Goal: Communication & Community: Answer question/provide support

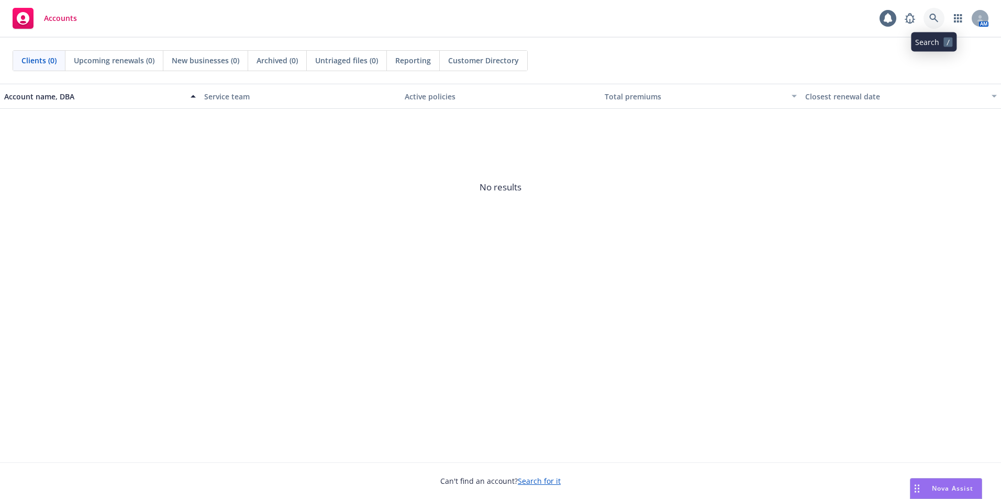
click at [934, 21] on icon at bounding box center [933, 18] width 9 height 9
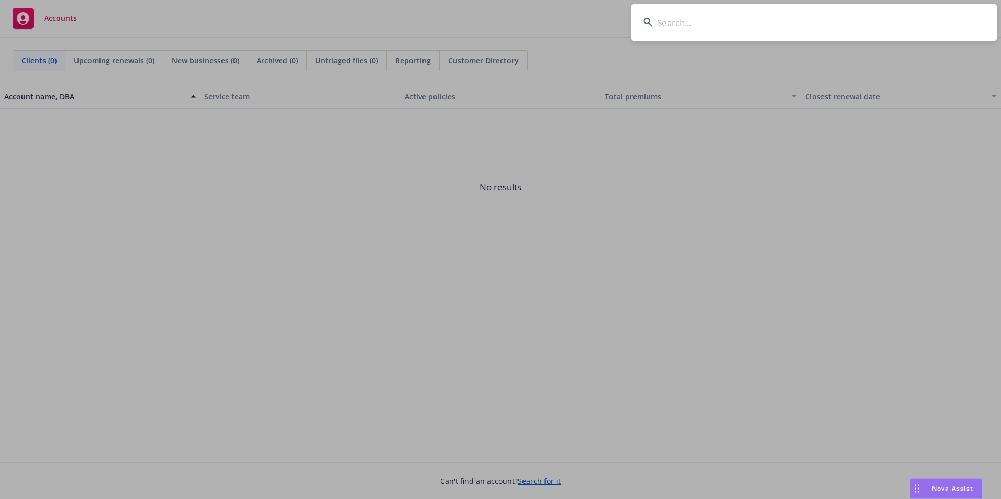
click at [675, 21] on input at bounding box center [814, 23] width 366 height 38
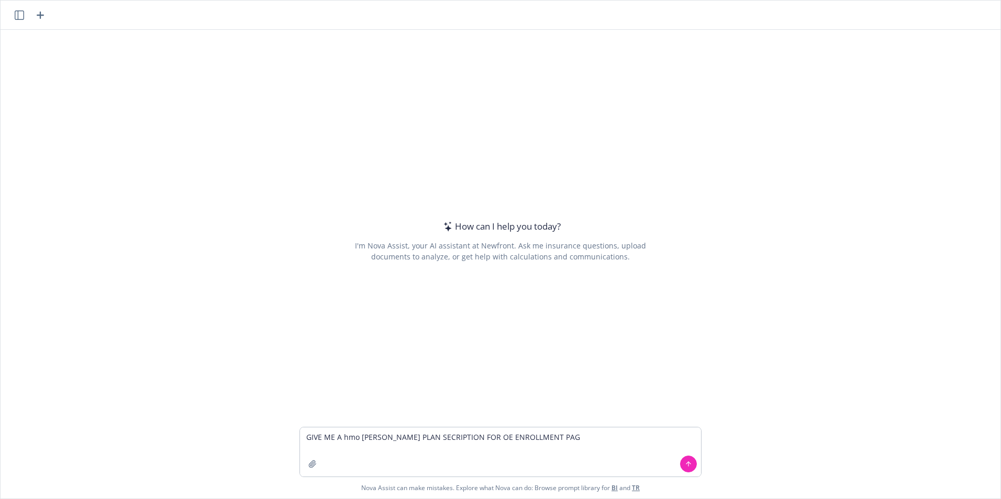
type textarea "GIVE ME A hmo [PERSON_NAME] PLAN SECRIPTION FOR OE ENROLLMENT PAGE"
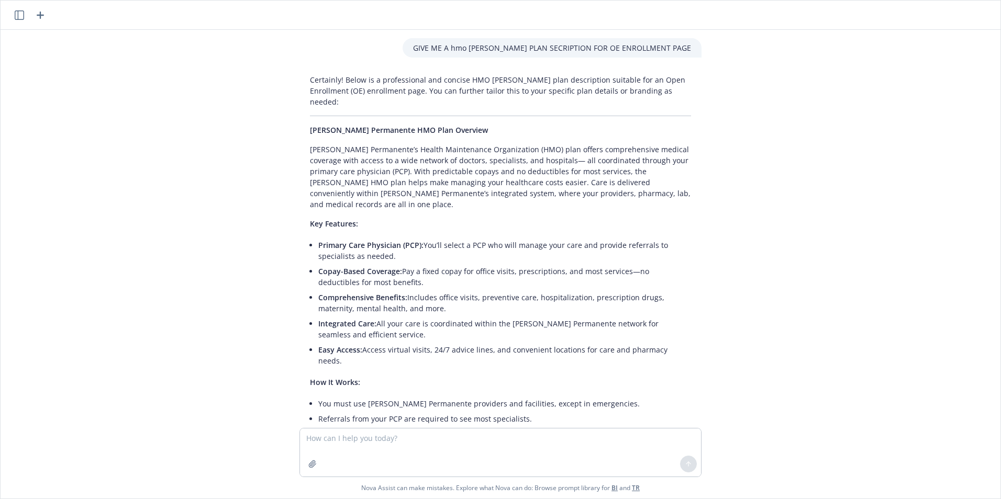
scroll to position [75, 0]
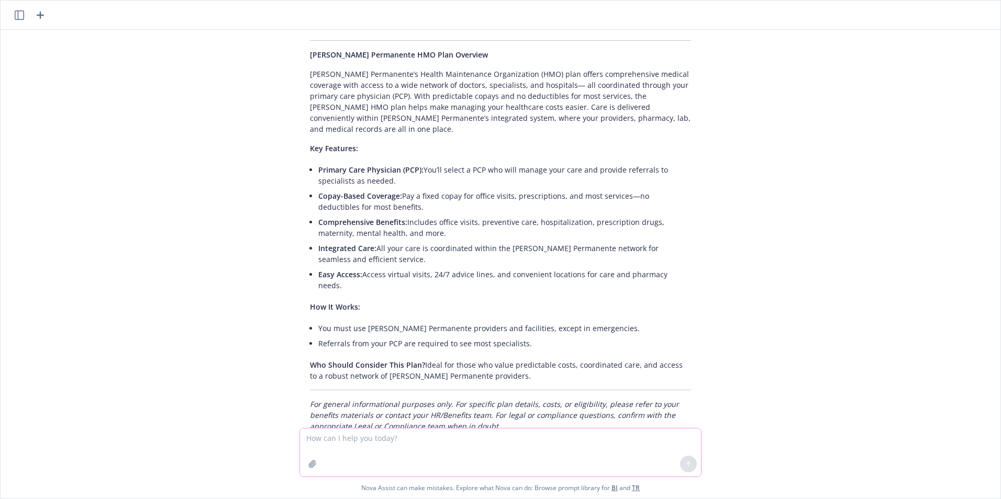
click at [386, 443] on textarea at bounding box center [500, 453] width 401 height 48
type textarea "something like this.. this i shwat i have fpor PPO"
paste textarea
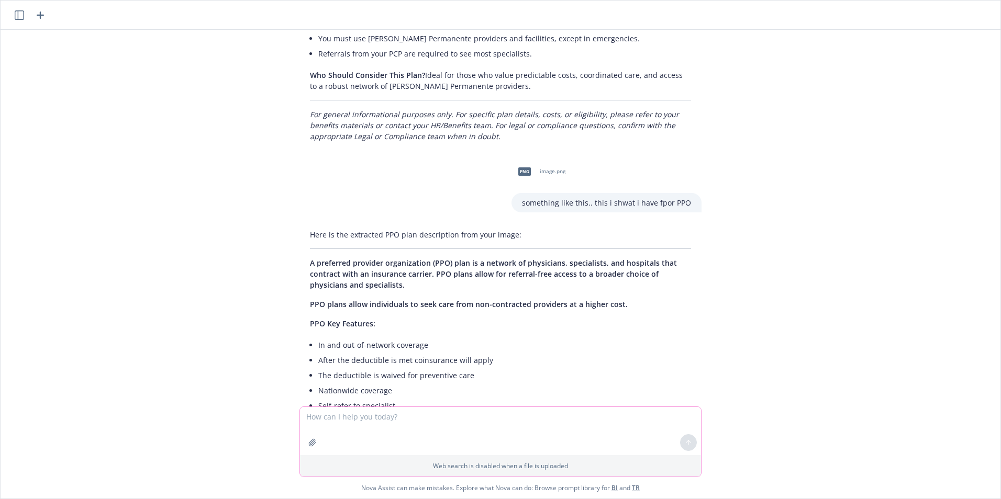
scroll to position [412, 0]
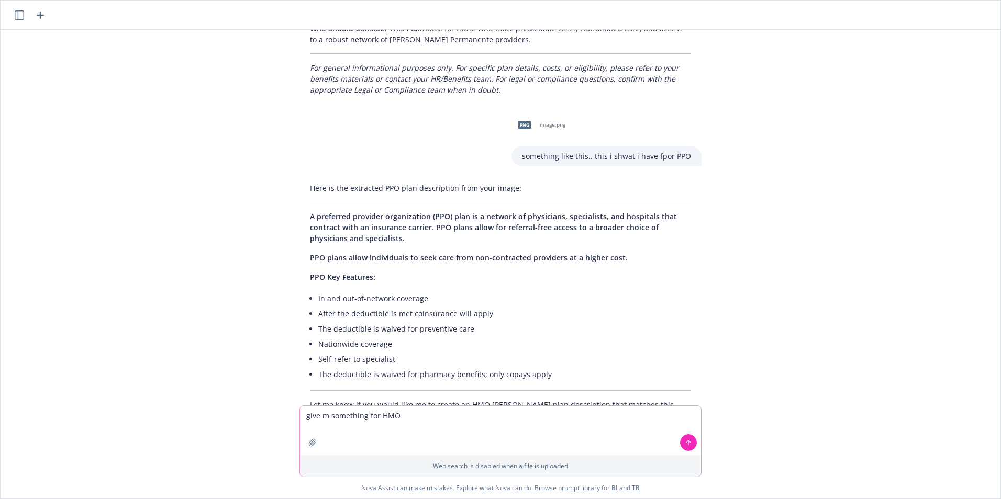
type textarea "give m something for HMO"
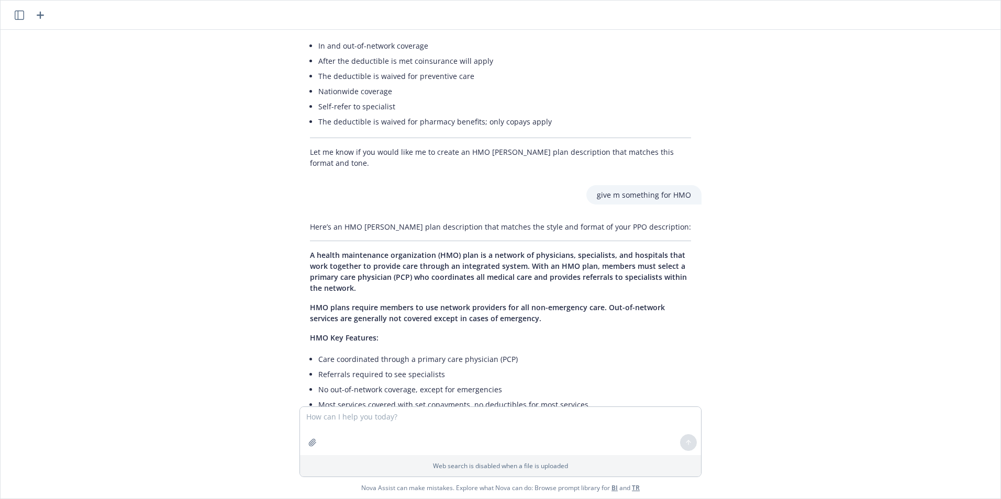
scroll to position [725, 0]
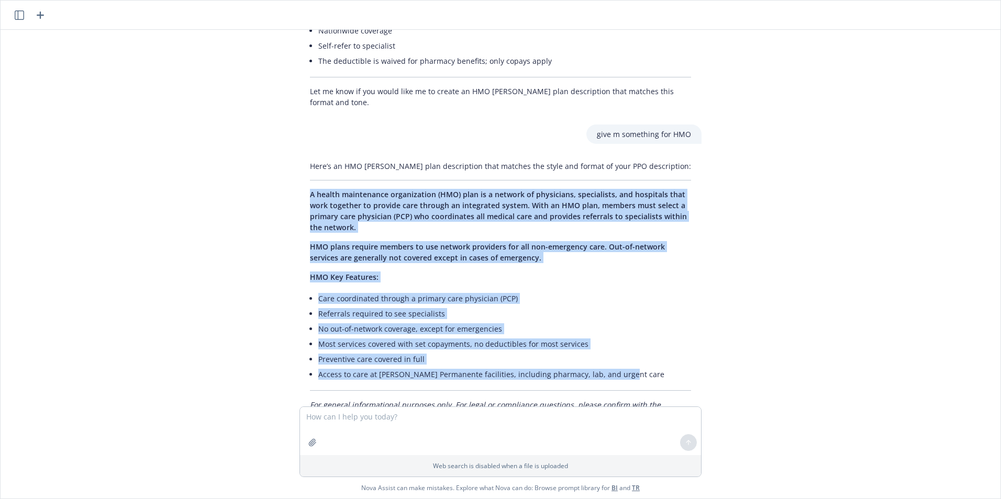
drag, startPoint x: 630, startPoint y: 331, endPoint x: 302, endPoint y: 153, distance: 372.8
click at [302, 156] on div "Here’s an HMO Kaiser plan description that matches the style and format of your…" at bounding box center [500, 290] width 402 height 269
drag, startPoint x: 302, startPoint y: 153, endPoint x: 323, endPoint y: 168, distance: 26.3
copy div "A health maintenance organization (HMO) plan is a network of physicians, specia…"
click at [83, 181] on div "GIVE ME A hmo KAISER PLAN SECRIPTION FOR OE ENROLLMENT PAGE Certainly! Below is…" at bounding box center [501, 218] width 1000 height 377
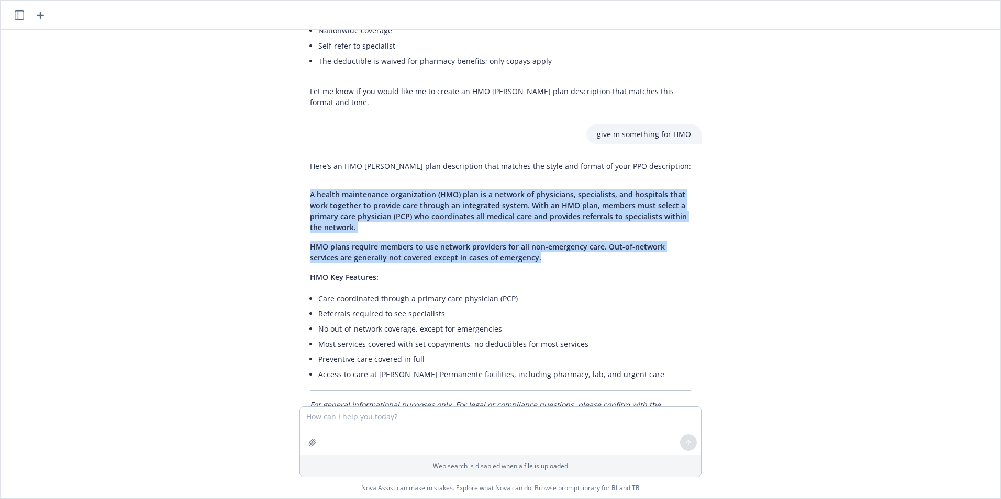
drag, startPoint x: 536, startPoint y: 219, endPoint x: 278, endPoint y: 146, distance: 268.1
click at [278, 146] on div "GIVE ME A hmo KAISER PLAN SECRIPTION FOR OE ENROLLMENT PAGE Certainly! Below is…" at bounding box center [501, 218] width 1000 height 377
drag, startPoint x: 278, startPoint y: 146, endPoint x: 314, endPoint y: 155, distance: 36.3
copy div "A health maintenance organization (HMO) plan is a network of physicians, specia…"
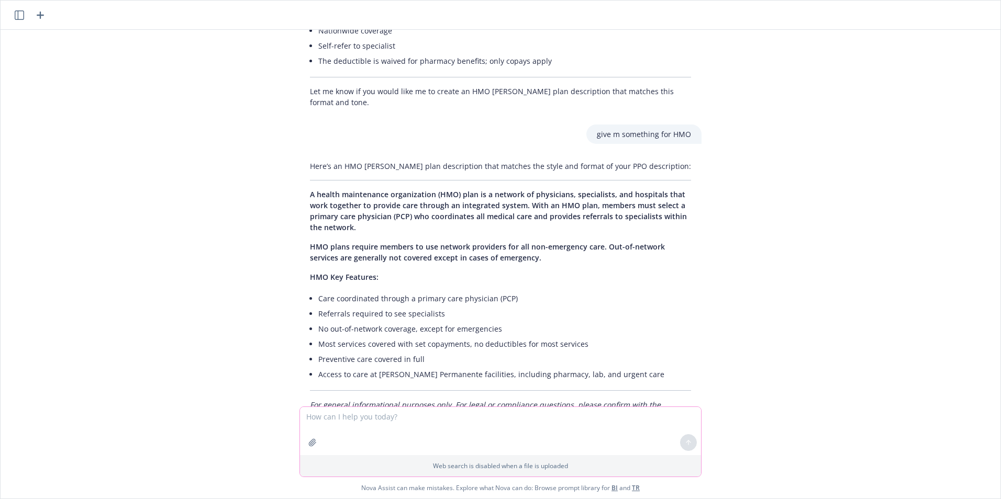
drag, startPoint x: 484, startPoint y: 433, endPoint x: 482, endPoint y: 426, distance: 7.3
click at [484, 431] on textarea at bounding box center [500, 431] width 401 height 48
paste textarea "A health maintenance organization (HMO) plan is a network of physicians, specia…"
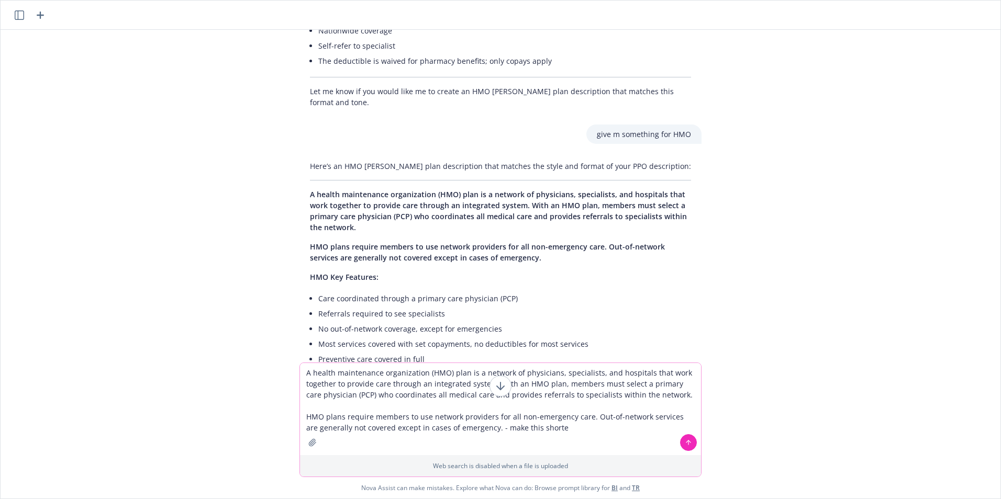
type textarea "A health maintenance organization (HMO) plan is a network of physicians, specia…"
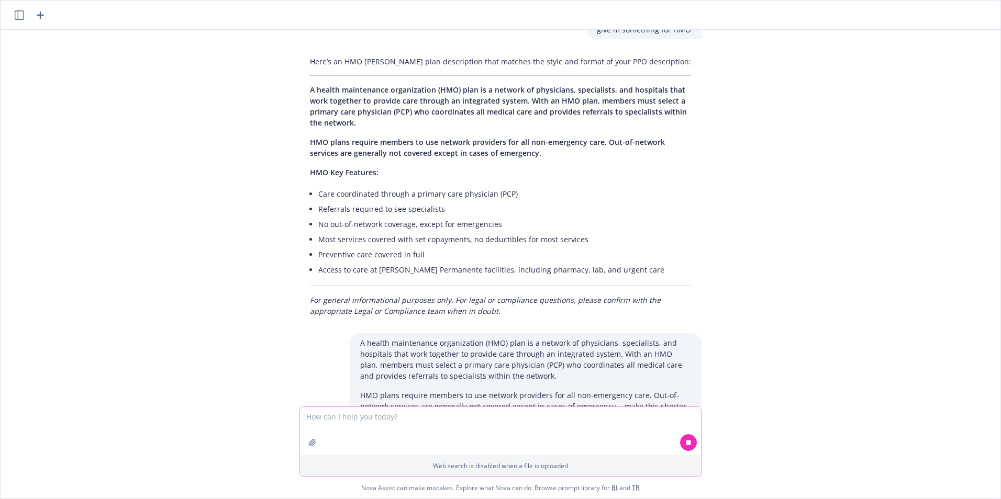
scroll to position [837, 0]
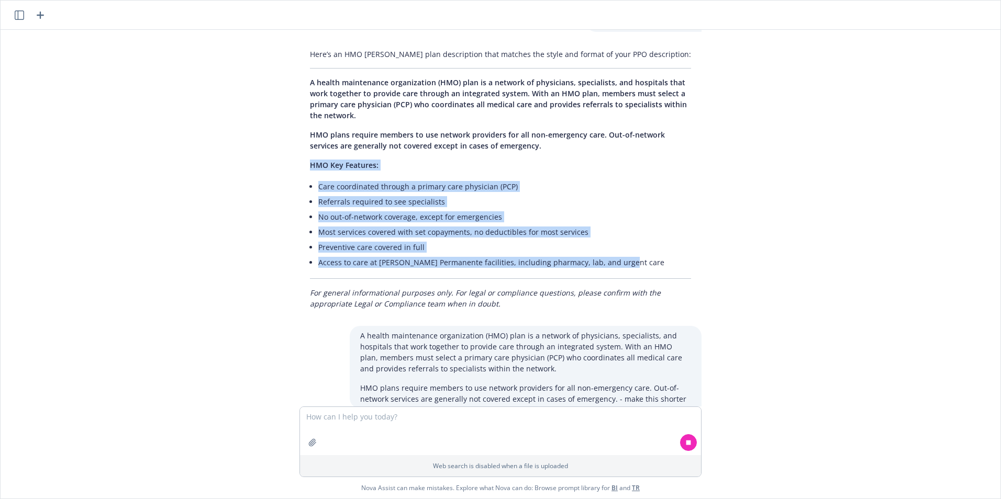
drag, startPoint x: 534, startPoint y: 209, endPoint x: 294, endPoint y: 127, distance: 253.6
click at [299, 127] on div "Here’s an HMO Kaiser plan description that matches the style and format of your…" at bounding box center [500, 178] width 402 height 269
drag, startPoint x: 294, startPoint y: 127, endPoint x: 332, endPoint y: 136, distance: 38.8
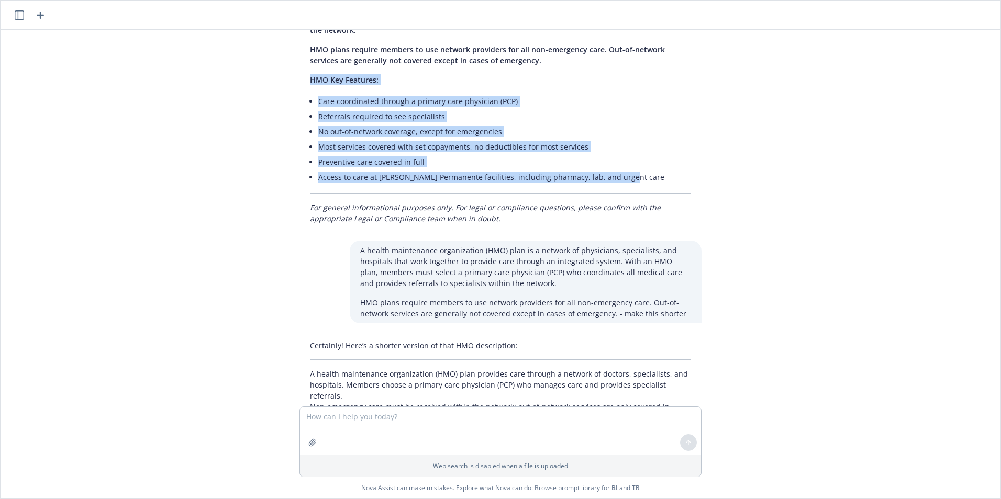
copy div "HMO Key Features: Care coordinated through a primary care physician (PCP) Refer…"
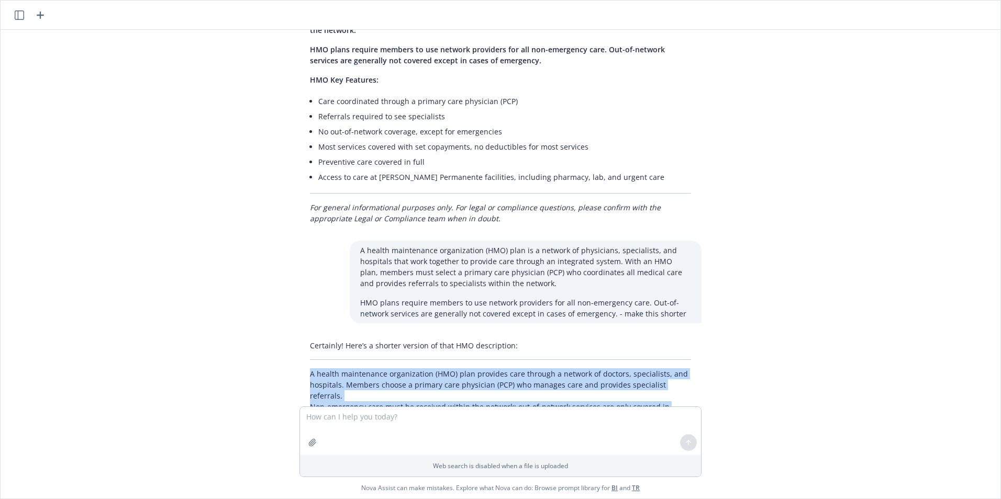
drag, startPoint x: 353, startPoint y: 360, endPoint x: 294, endPoint y: 327, distance: 68.0
click at [299, 336] on div "Certainly! Here’s a shorter version of that HMO description: A health maintenan…" at bounding box center [500, 386] width 402 height 100
drag, startPoint x: 294, startPoint y: 327, endPoint x: 377, endPoint y: 335, distance: 83.7
copy p "A health maintenance organization (HMO) plan provides care through a network of…"
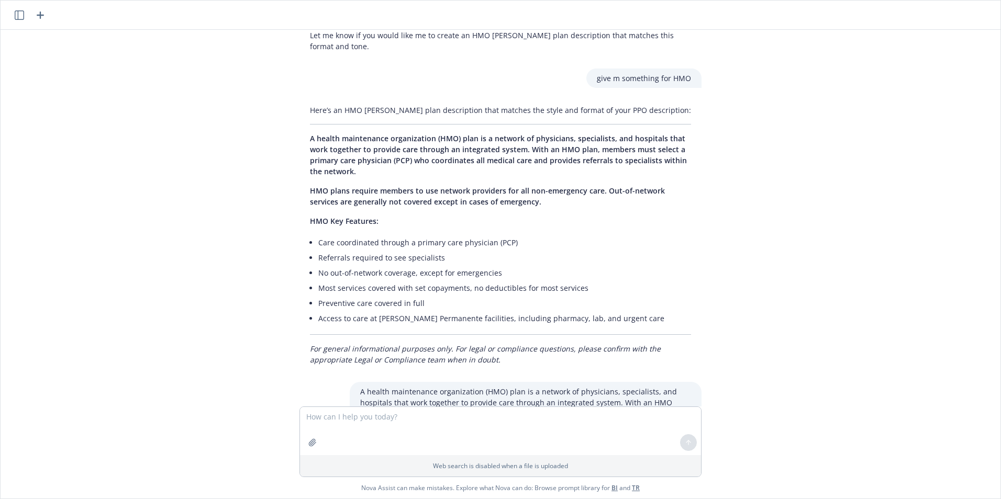
scroll to position [766, 0]
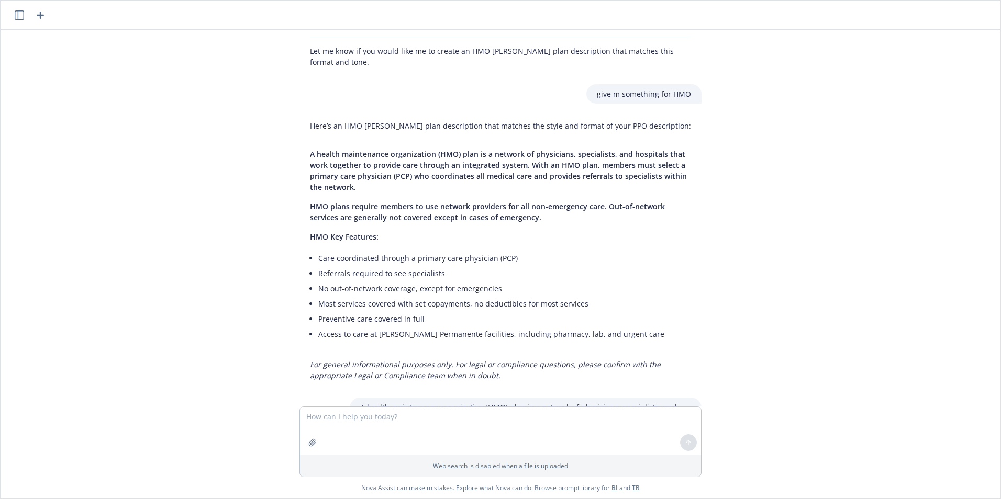
click at [41, 18] on icon "button" at bounding box center [40, 15] width 13 height 13
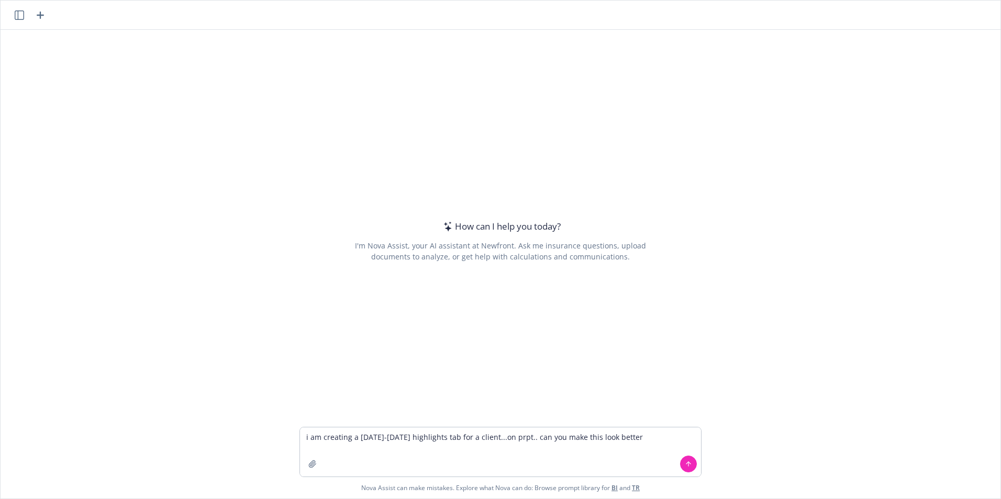
type textarea "i am creating a [DATE]-[DATE] highlights tab for a client...on prpt.. can you m…"
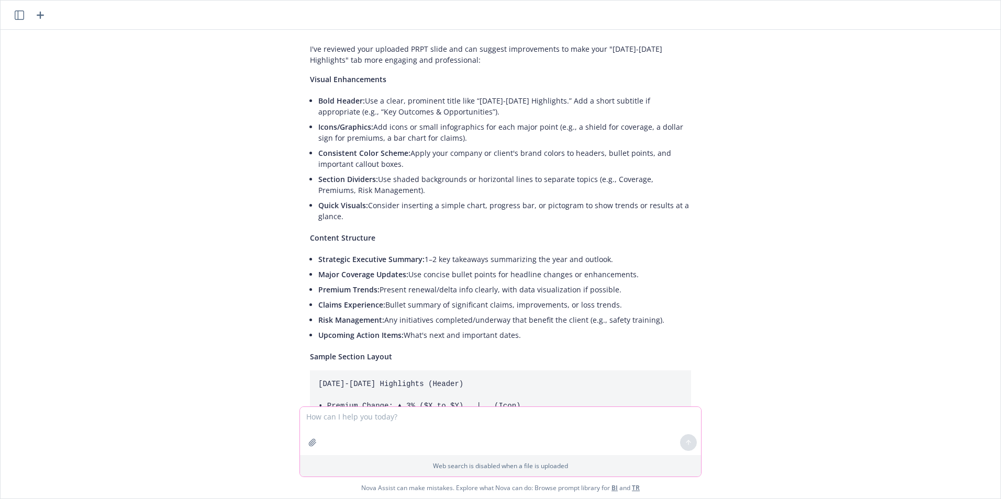
scroll to position [262, 0]
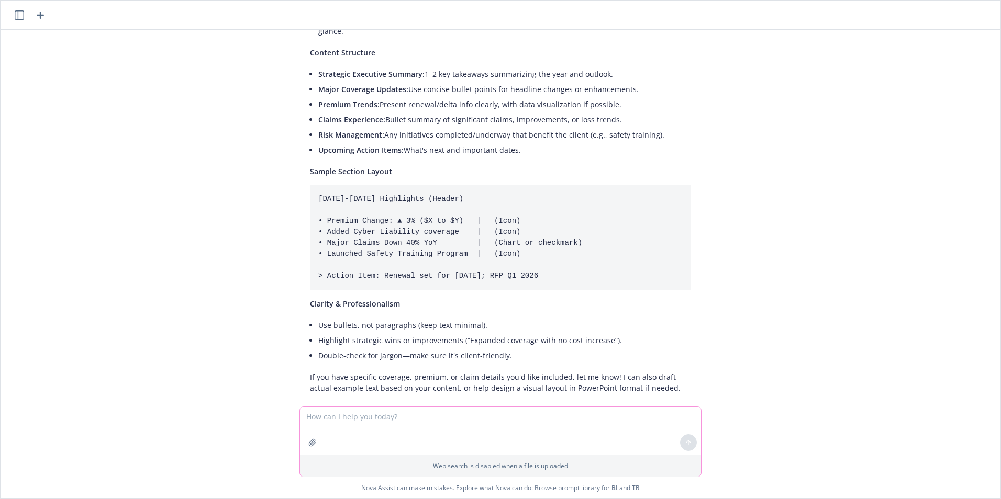
click at [390, 422] on textarea at bounding box center [500, 431] width 401 height 48
type textarea "no i meant the text"
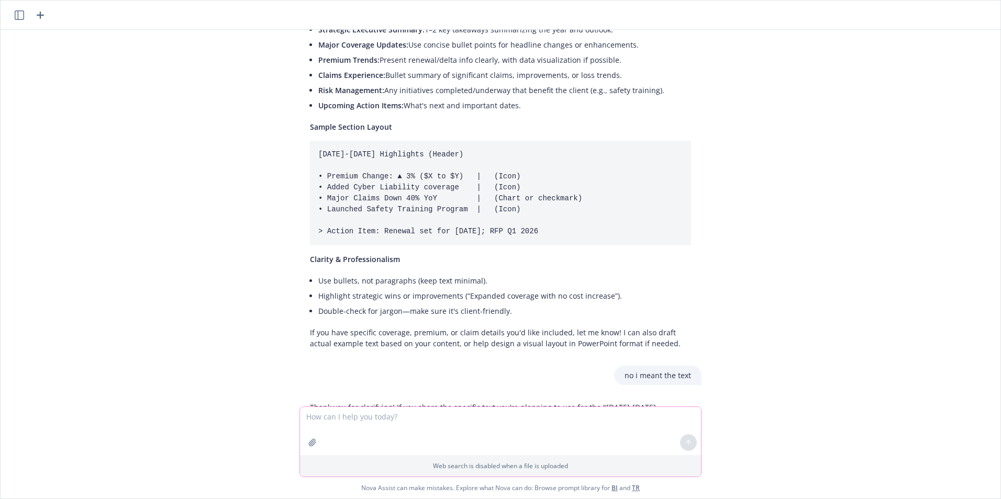
scroll to position [294, 0]
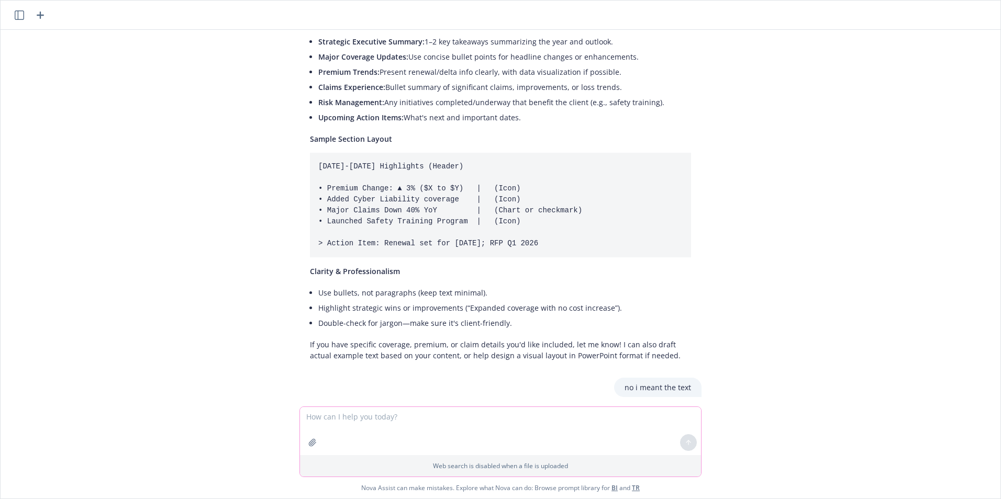
click at [396, 416] on textarea at bounding box center [500, 431] width 401 height 48
click at [323, 435] on img "button" at bounding box center [325, 431] width 36 height 36
click at [337, 394] on textarea at bounding box center [500, 382] width 401 height 48
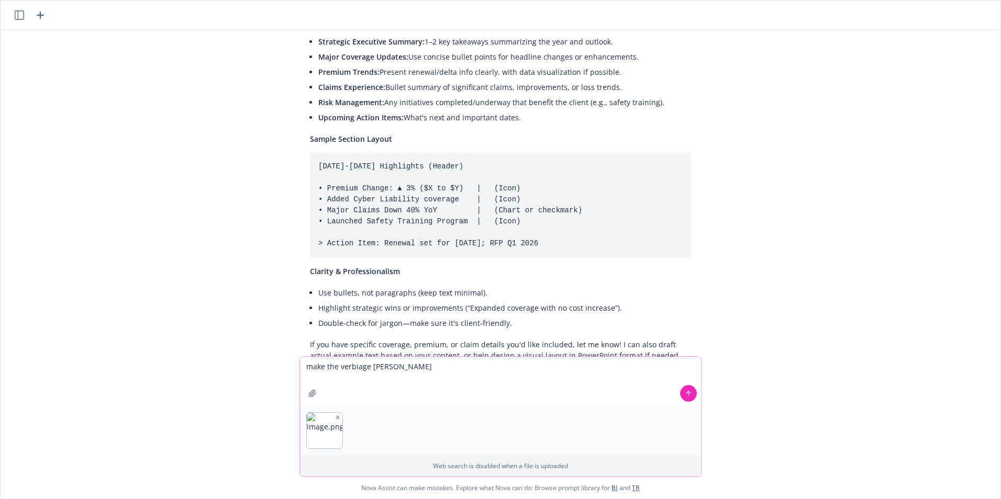
type textarea "make the verbiage better"
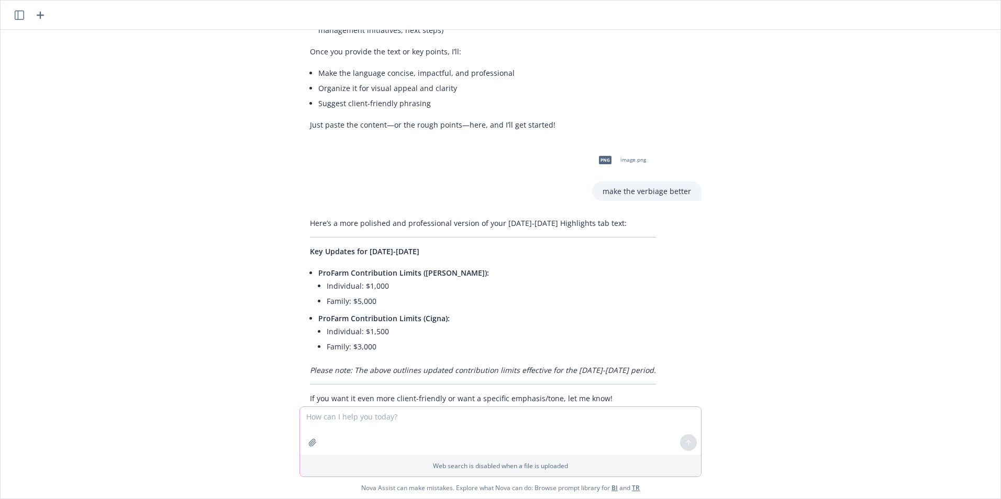
scroll to position [777, 0]
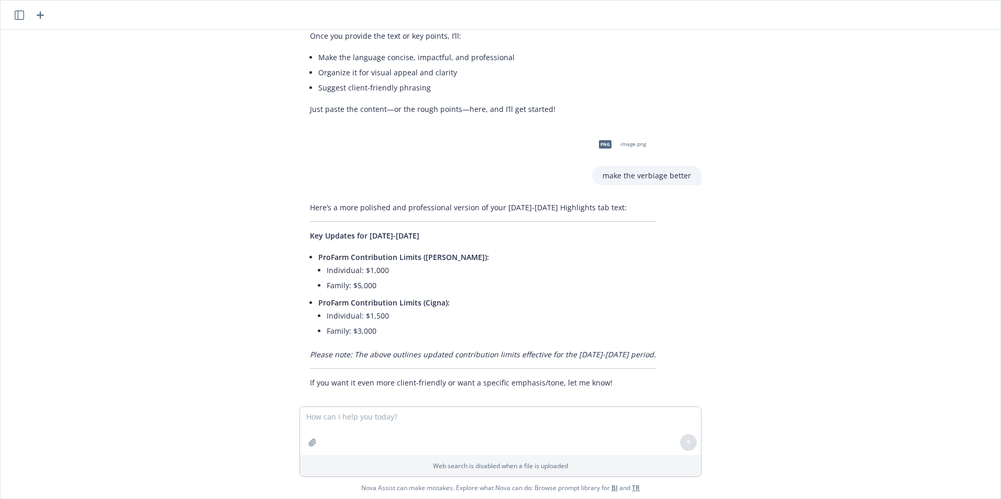
drag, startPoint x: 206, startPoint y: 48, endPoint x: 214, endPoint y: 45, distance: 8.3
click at [206, 48] on div "png image.png i am creating a 2025-2026 highlights tab for a client...on prpt..…" at bounding box center [501, 218] width 1000 height 377
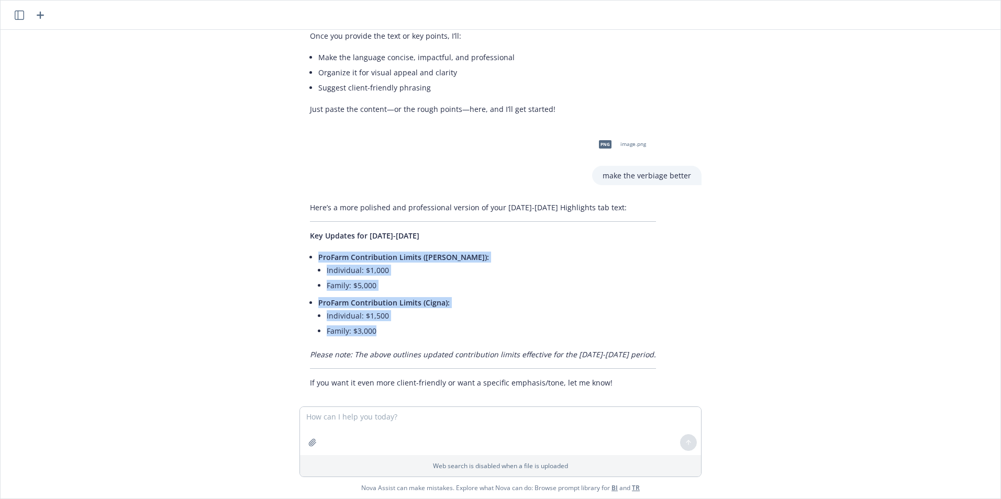
drag, startPoint x: 412, startPoint y: 321, endPoint x: 309, endPoint y: 243, distance: 128.5
click at [309, 243] on div "Here’s a more polished and professional version of your 2025-2026 Highlights ta…" at bounding box center [482, 295] width 367 height 195
drag, startPoint x: 309, startPoint y: 244, endPoint x: 328, endPoint y: 251, distance: 19.7
copy ul "ProFarm Contribution Limits (Kaiser): Individual: $1,000 Family: $5,000 ProFarm…"
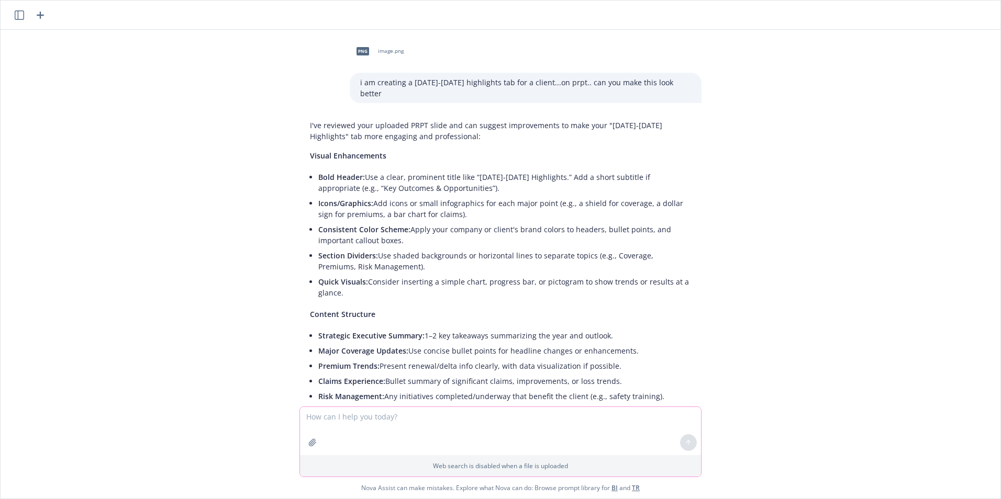
scroll to position [777, 0]
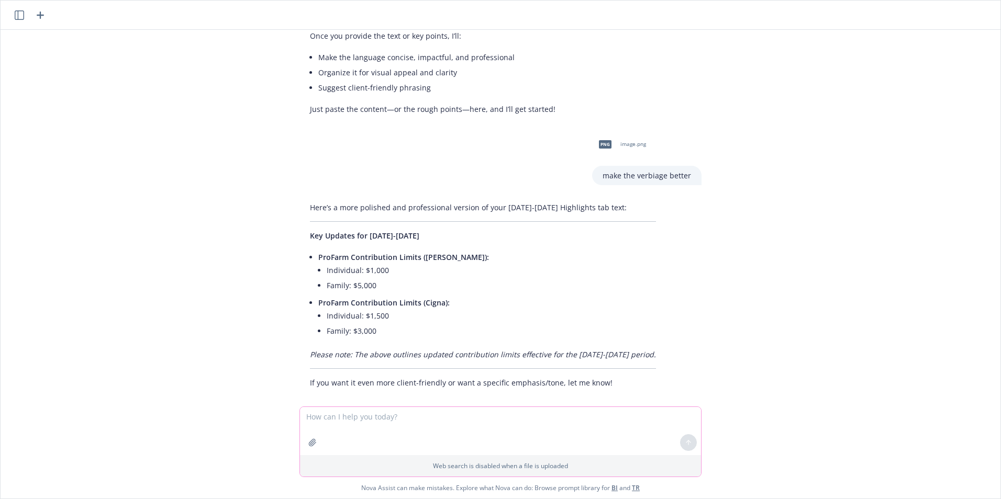
click at [577, 427] on textarea at bounding box center [500, 431] width 401 height 48
click at [46, 13] on header at bounding box center [501, 15] width 1000 height 29
click at [41, 10] on icon "button" at bounding box center [40, 15] width 13 height 13
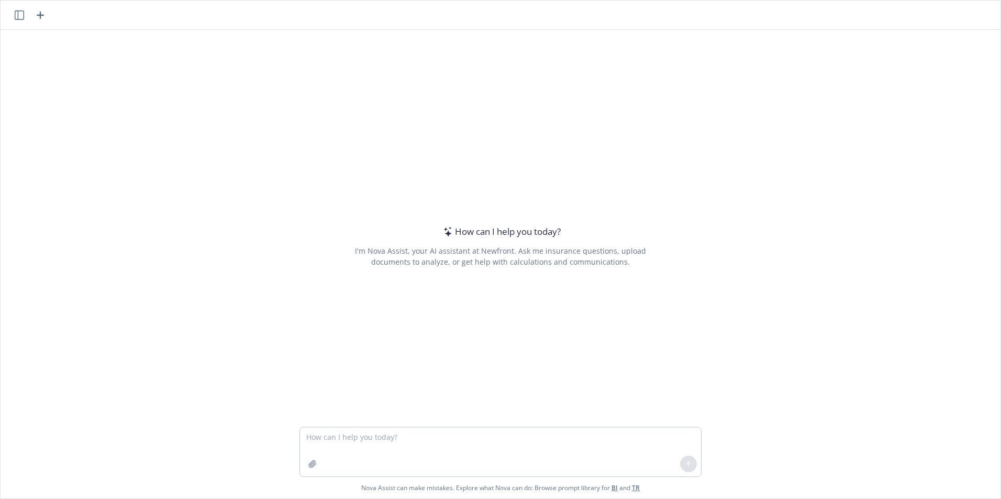
click at [371, 449] on textarea at bounding box center [500, 452] width 401 height 49
type textarea "rewrite email Hi [PERSON_NAME], I hope you’re having a great day! I reached out…"
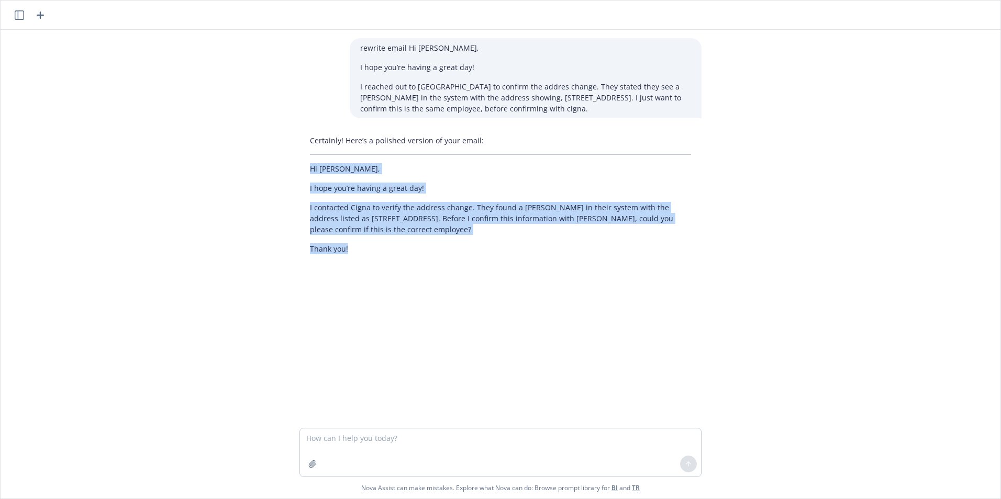
drag, startPoint x: 379, startPoint y: 253, endPoint x: 300, endPoint y: 172, distance: 112.9
click at [300, 172] on div "Certainly! Here’s a polished version of your email: Hi [PERSON_NAME], I hope yo…" at bounding box center [500, 195] width 402 height 128
copy div "Hi [PERSON_NAME], I hope you’re having a great day! I contacted [PERSON_NAME] t…"
click at [831, 389] on div "rewrite email Hi [PERSON_NAME], I hope you’re having a great day! I reached out…" at bounding box center [501, 229] width 1000 height 398
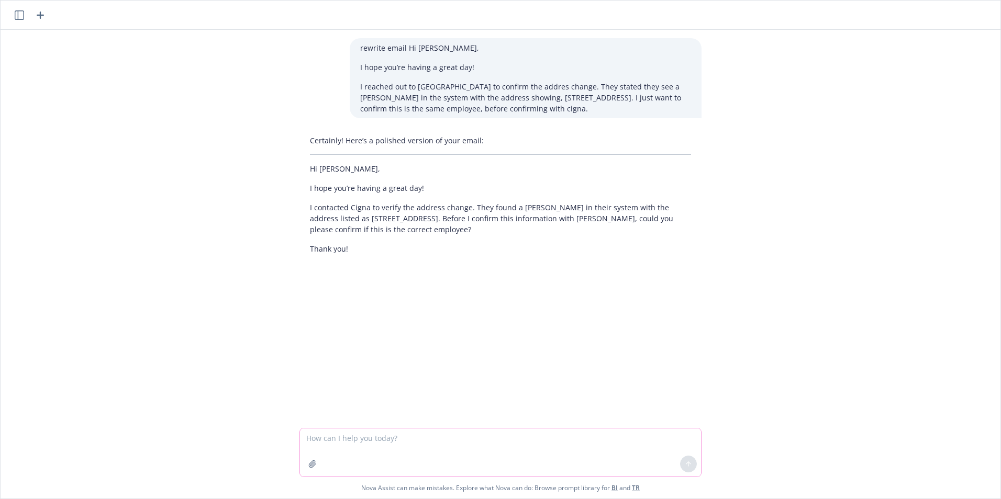
click at [393, 465] on textarea at bounding box center [500, 453] width 401 height 48
click at [397, 447] on textarea at bounding box center [500, 453] width 401 height 48
paste textarea "I went ahead and reached out to the client to confirm the name. I believe he al…"
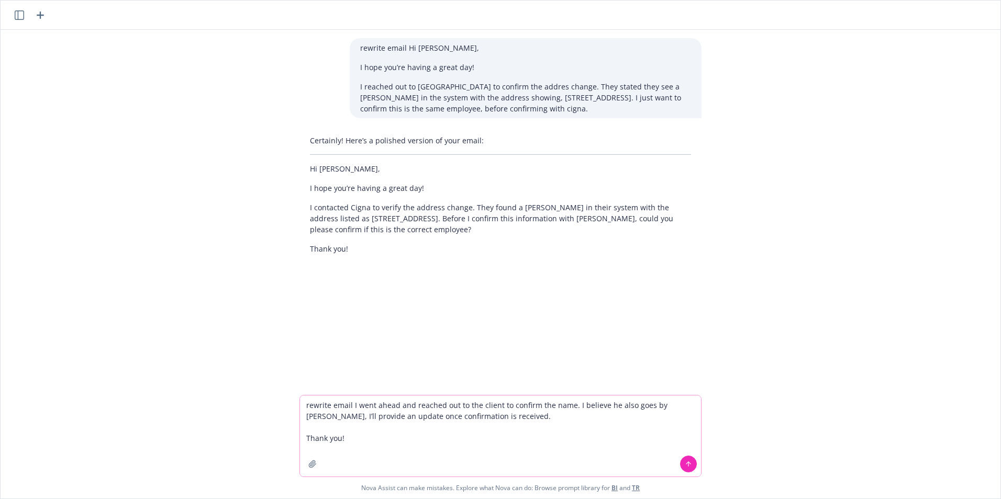
type textarea "rewrite email I went ahead and reached out to the client to confirm the name. I…"
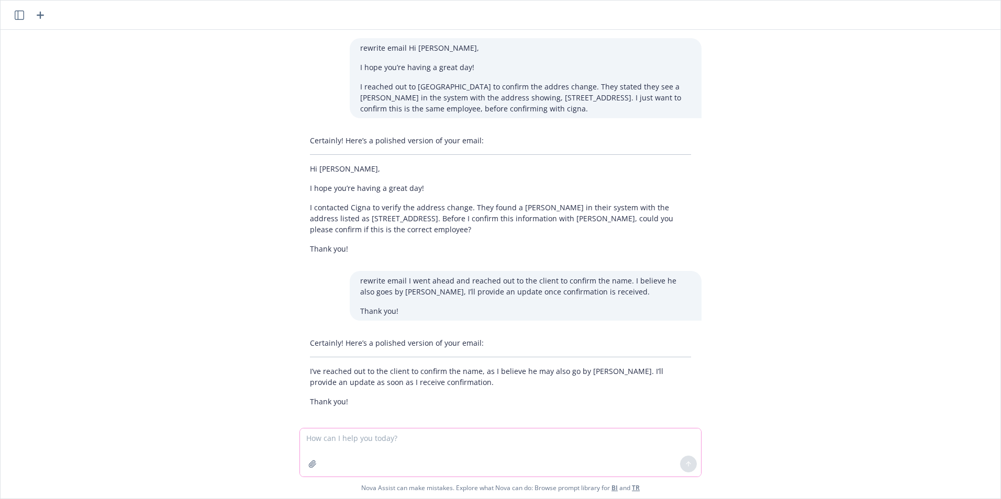
scroll to position [8, 0]
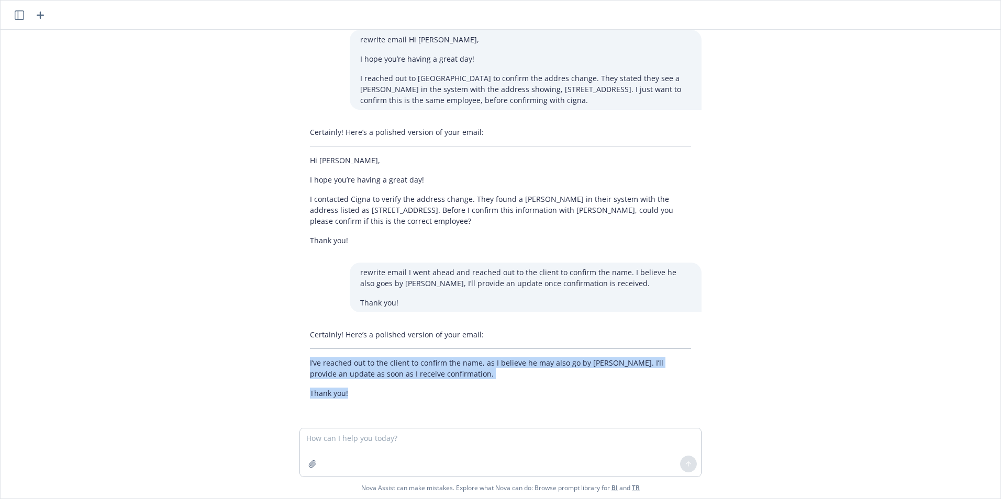
drag, startPoint x: 344, startPoint y: 392, endPoint x: 281, endPoint y: 362, distance: 70.2
click at [281, 362] on div "rewrite email Hi [PERSON_NAME], I hope you’re having a great day! I reached out…" at bounding box center [501, 229] width 1000 height 398
drag, startPoint x: 281, startPoint y: 362, endPoint x: 317, endPoint y: 372, distance: 38.1
copy div "I’ve reached out to the client to confirm the name, as I believe he may also go…"
click at [427, 431] on textarea at bounding box center [500, 453] width 401 height 48
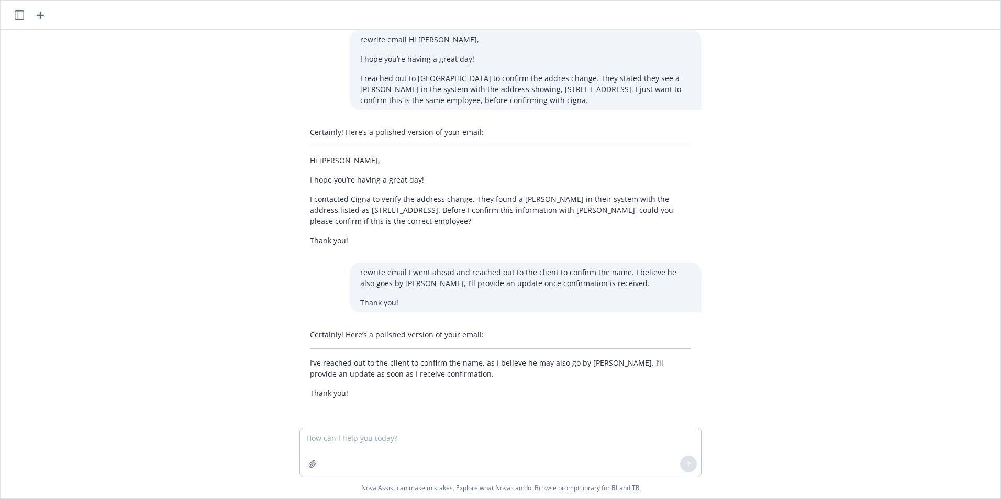
click at [44, 21] on icon "button" at bounding box center [40, 15] width 13 height 13
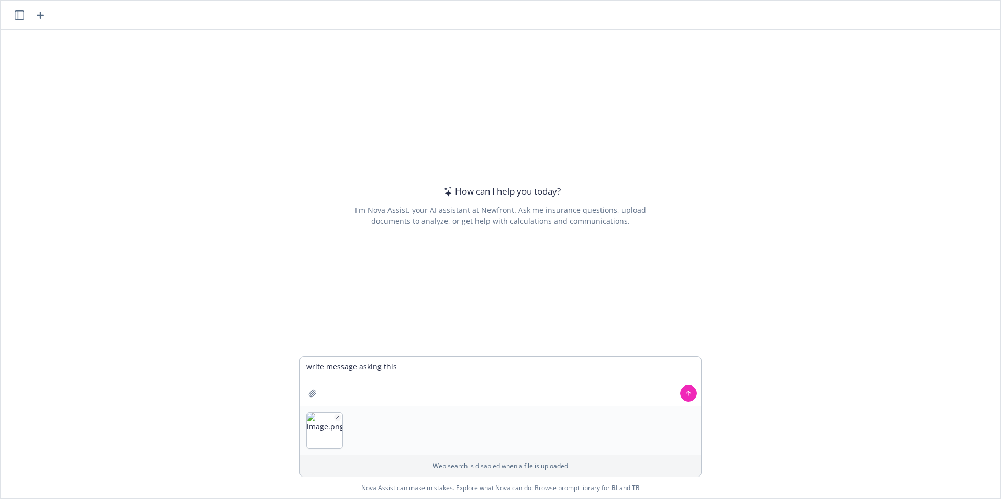
type textarea "write message asking this"
click at [689, 395] on button at bounding box center [688, 393] width 17 height 17
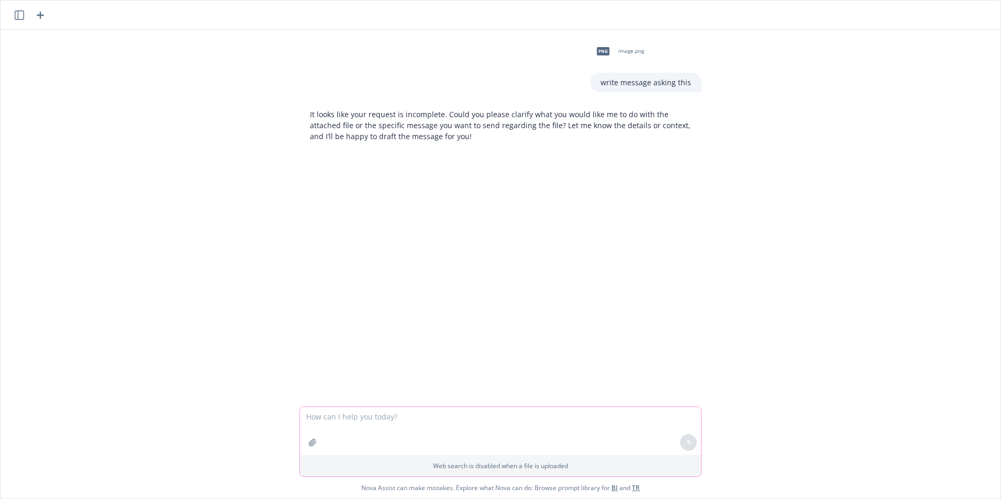
click at [413, 433] on textarea at bounding box center [500, 431] width 401 height 48
paste textarea "His legal name is [PERSON_NAME]. His set “preferred” first name is [PERSON_NAME…"
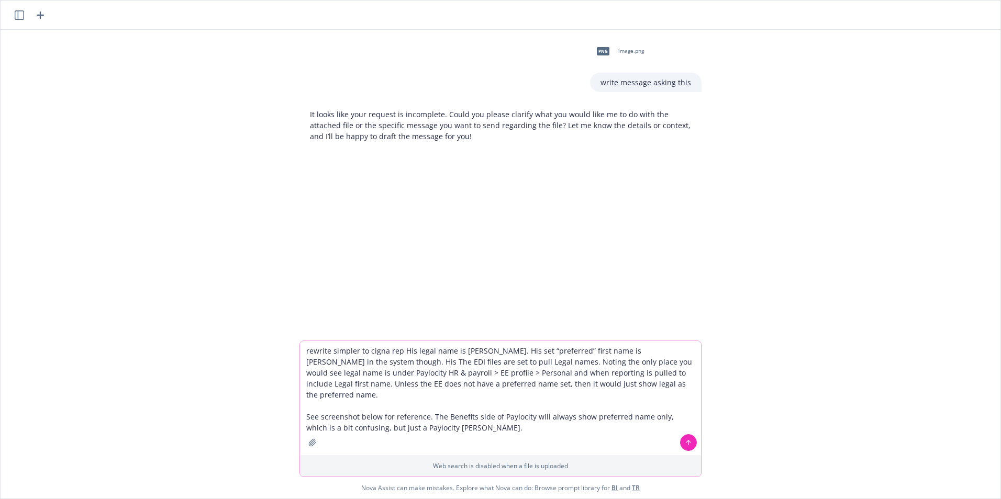
drag, startPoint x: 530, startPoint y: 429, endPoint x: 282, endPoint y: 395, distance: 250.4
click at [282, 395] on div "rewrite simpler to cigna rep His legal name is [PERSON_NAME]. His set “preferre…" at bounding box center [501, 420] width 1000 height 158
type textarea "rewrite simpler to cigna rep His legal name is [PERSON_NAME]. His set “preferre…"
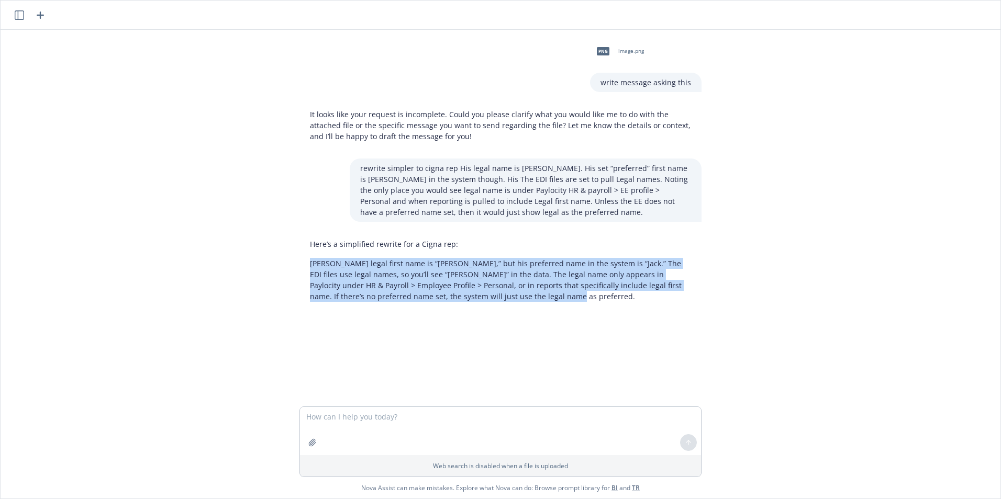
drag, startPoint x: 489, startPoint y: 297, endPoint x: 287, endPoint y: 264, distance: 204.7
click at [291, 264] on div "Here’s a simplified rewrite for a Cigna rep: [PERSON_NAME] legal first name is …" at bounding box center [500, 270] width 419 height 72
drag, startPoint x: 287, startPoint y: 264, endPoint x: 340, endPoint y: 277, distance: 54.3
copy p "[PERSON_NAME] legal first name is “[PERSON_NAME],” but his preferred name in th…"
